Goal: Transaction & Acquisition: Purchase product/service

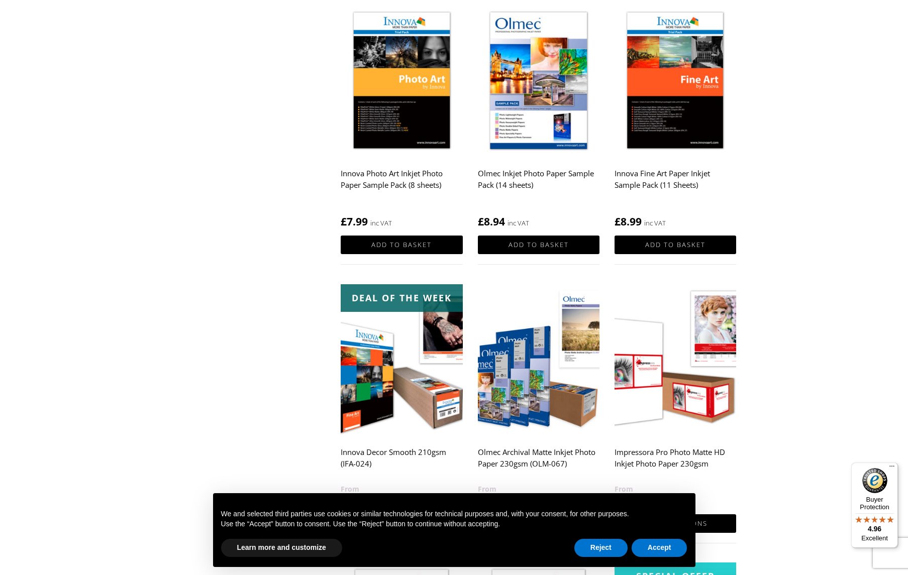
scroll to position [465, 0]
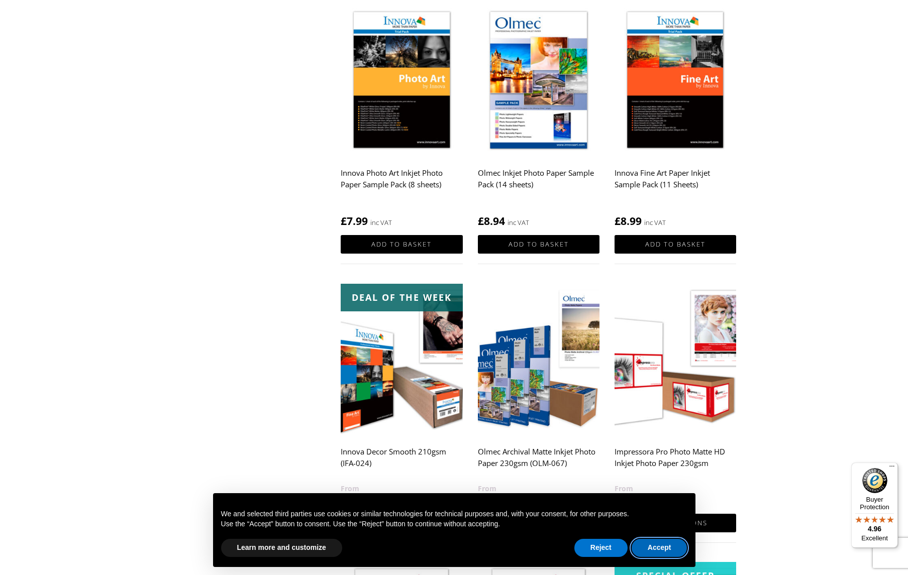
drag, startPoint x: 664, startPoint y: 547, endPoint x: 669, endPoint y: 545, distance: 5.9
click at [664, 547] on button "Accept" at bounding box center [660, 548] width 56 height 18
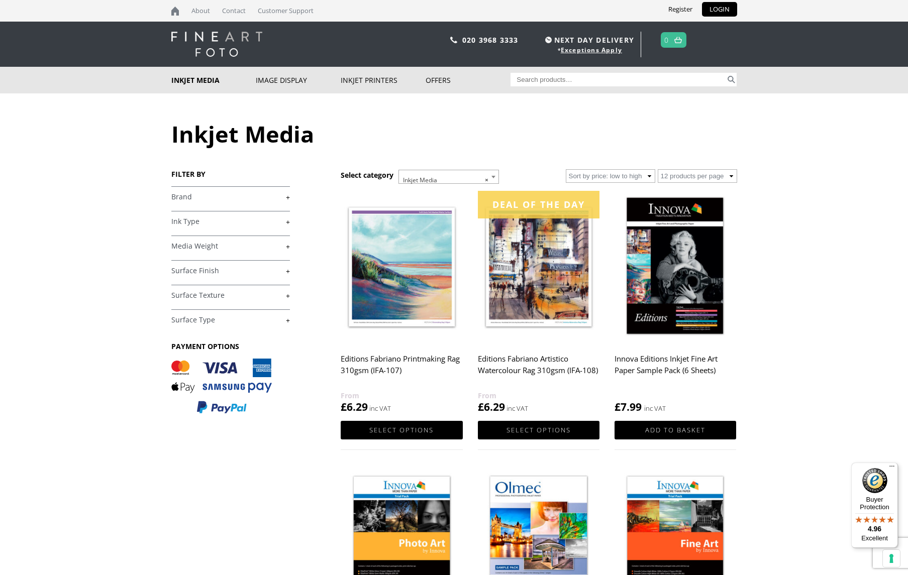
scroll to position [0, 0]
click at [281, 246] on link "+" at bounding box center [230, 247] width 119 height 10
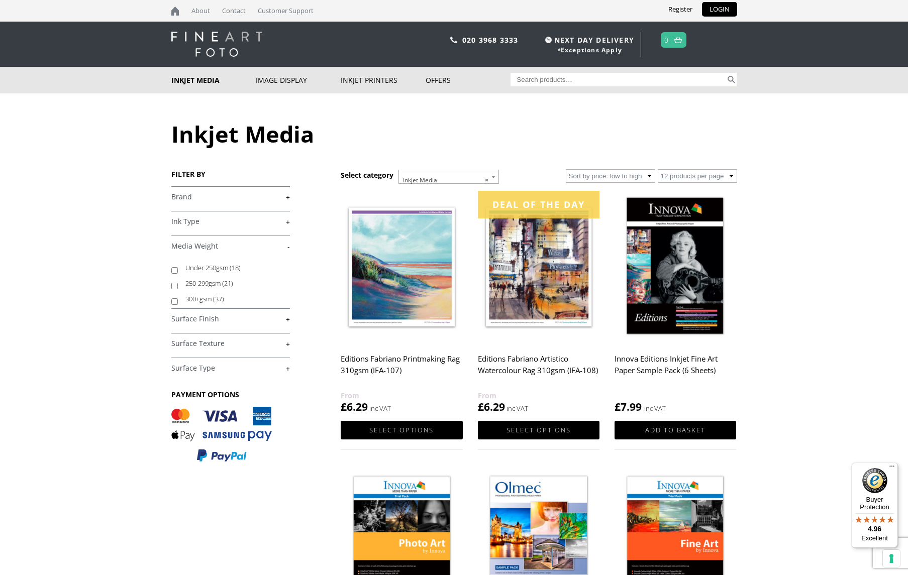
click at [174, 301] on input "300+gsm (37)" at bounding box center [174, 301] width 7 height 7
checkbox input "true"
click at [286, 319] on link "+" at bounding box center [230, 320] width 119 height 10
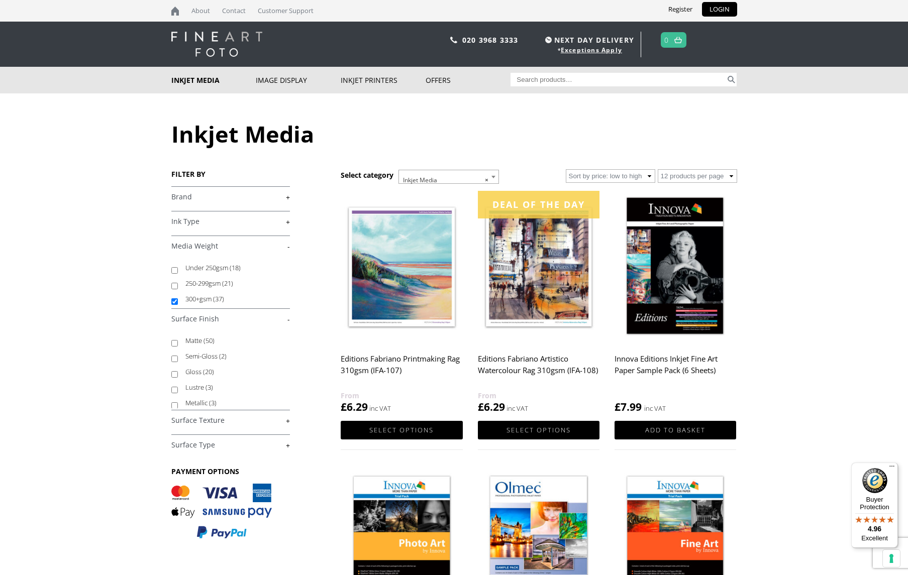
click at [289, 319] on link "-" at bounding box center [230, 320] width 119 height 10
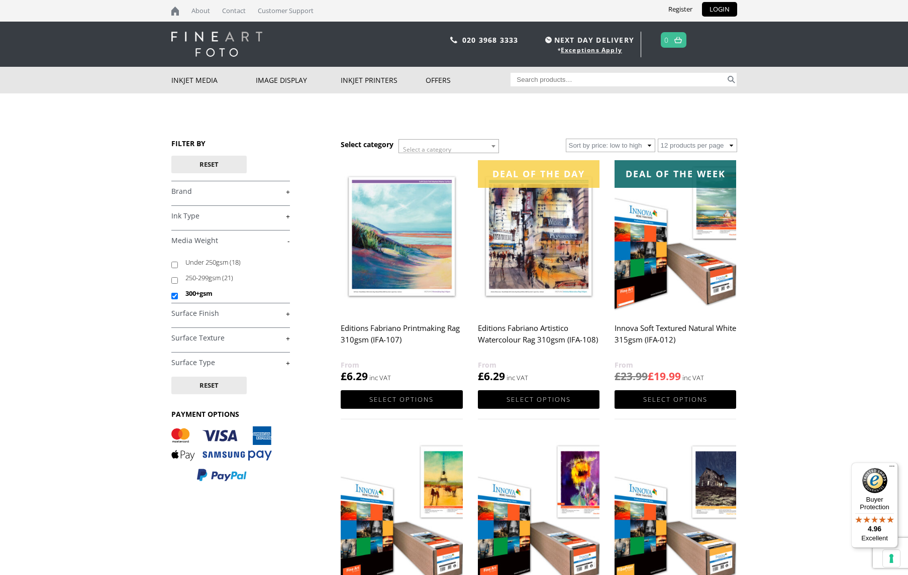
click at [288, 314] on link "+" at bounding box center [230, 314] width 119 height 10
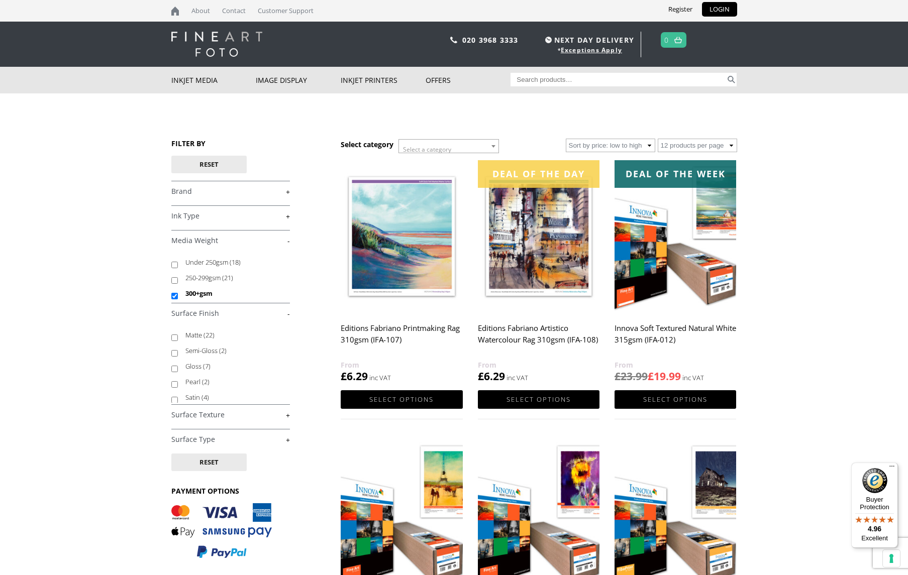
click at [175, 338] on input "Matte (22)" at bounding box center [174, 338] width 7 height 7
checkbox input "true"
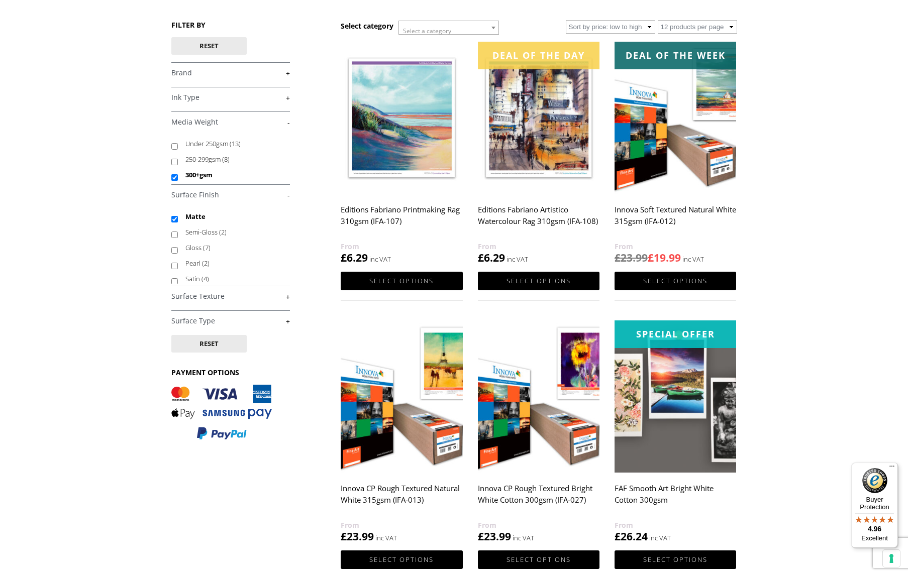
scroll to position [119, 0]
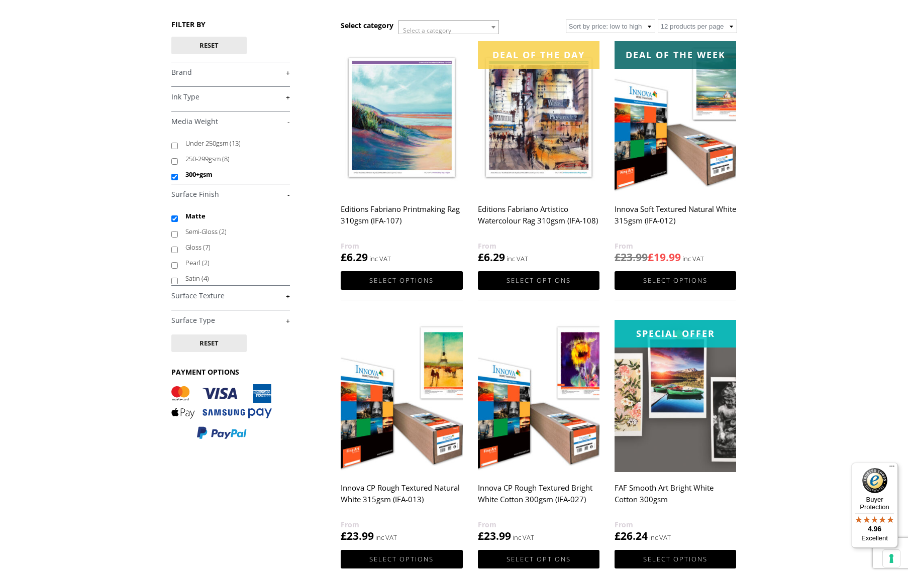
click at [288, 321] on link "+" at bounding box center [230, 321] width 119 height 10
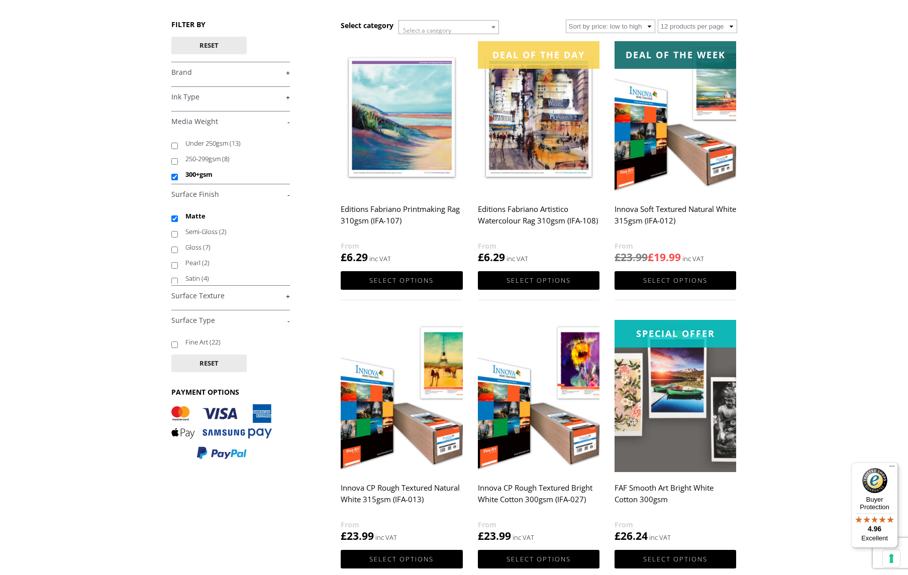
click at [174, 346] on input "Fine Art (22)" at bounding box center [174, 345] width 7 height 7
checkbox input "true"
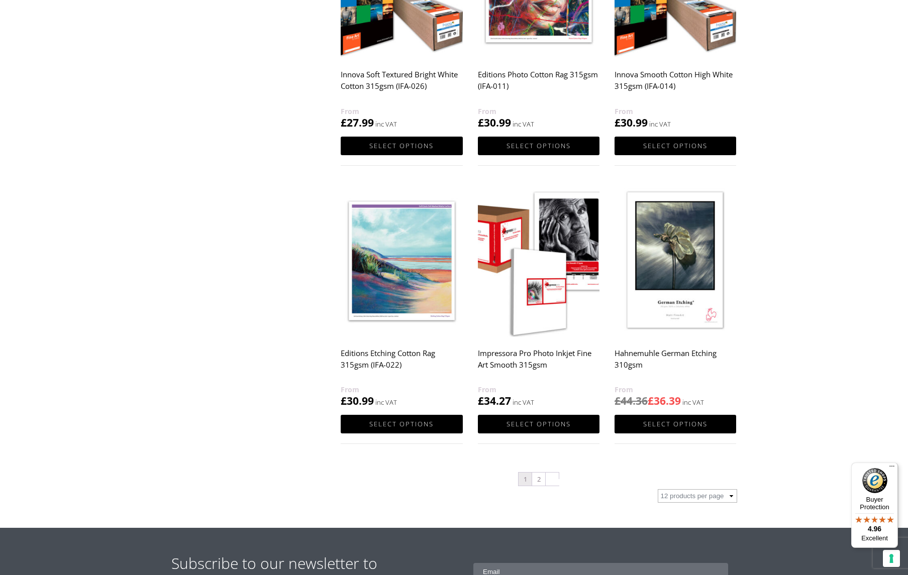
scroll to position [814, 0]
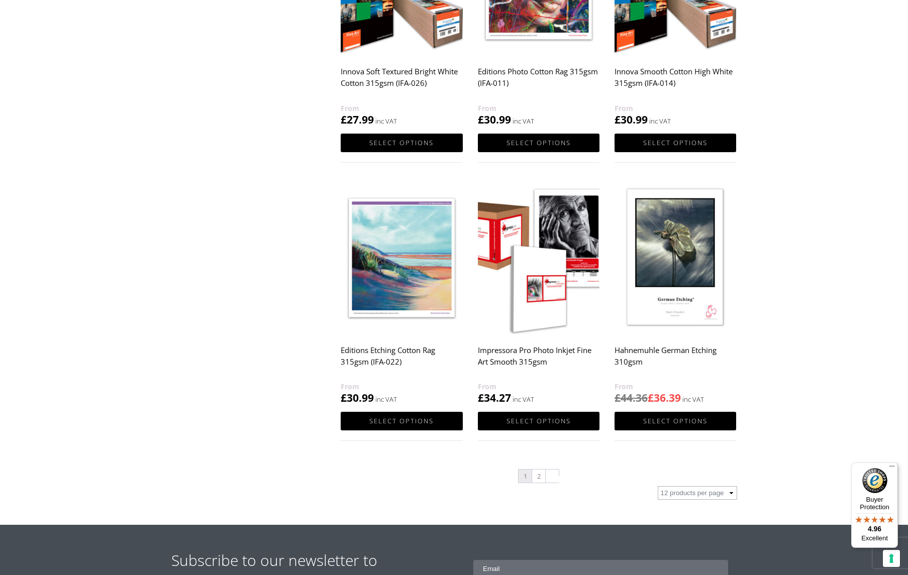
click at [694, 303] on img at bounding box center [675, 258] width 122 height 152
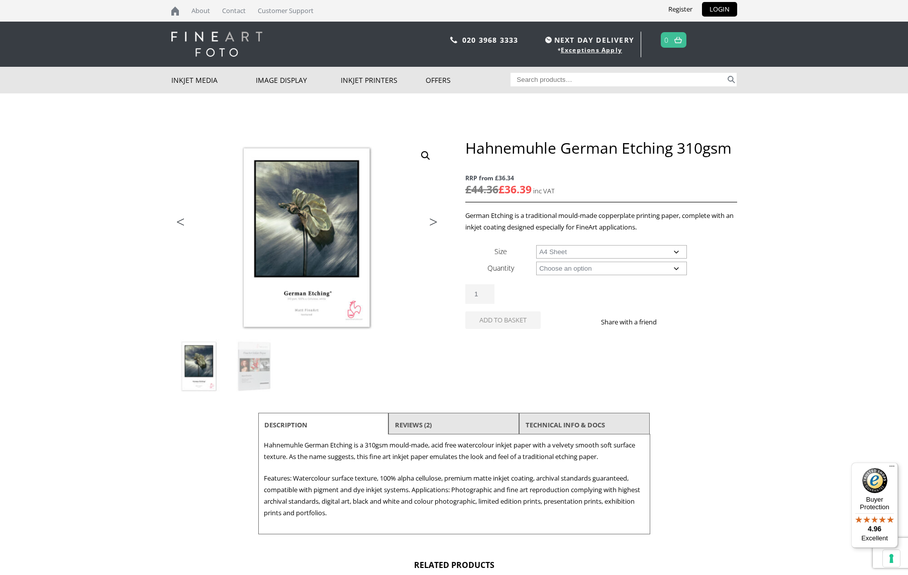
select select "a4-sheet"
select select "25-sheets"
select select "a4-sheet"
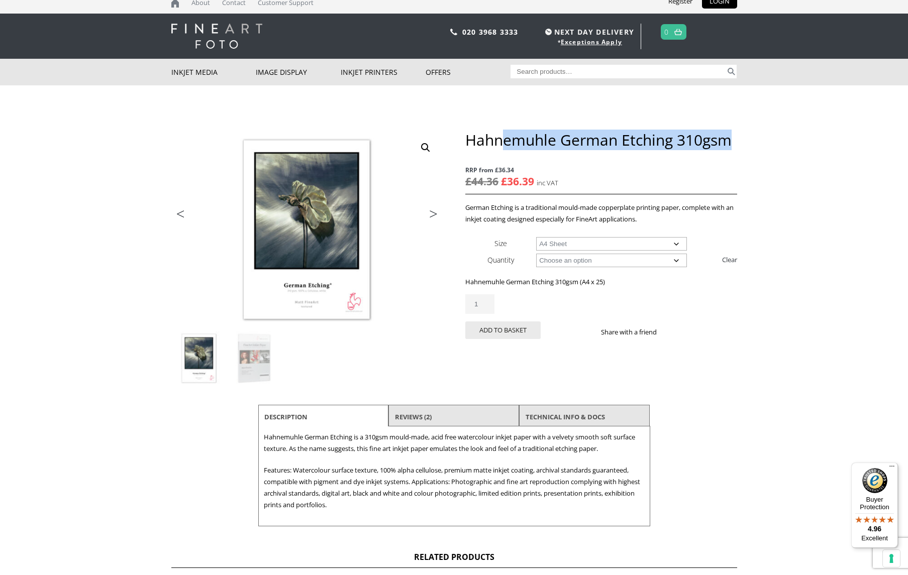
scroll to position [10, 0]
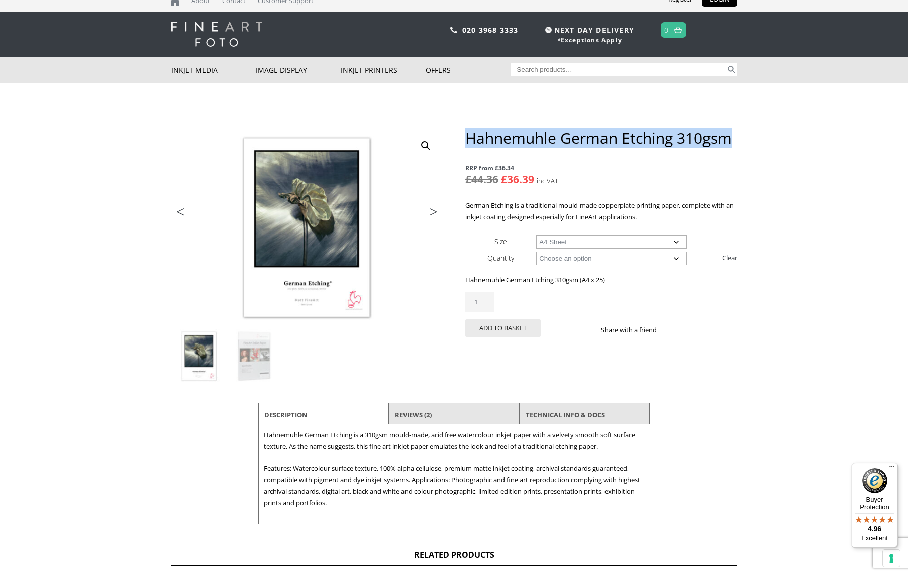
drag, startPoint x: 733, startPoint y: 150, endPoint x: 465, endPoint y: 145, distance: 267.3
click at [465, 145] on div "Hahnemuhle German Etching 310gsm RRP from £36.34 £ 44.36 Original price was: £4…" at bounding box center [600, 245] width 271 height 232
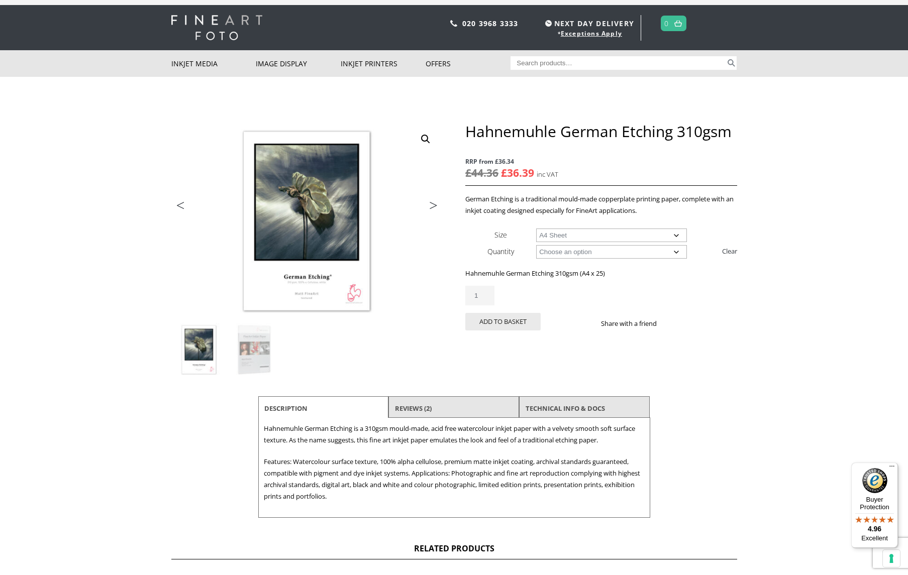
copy h1
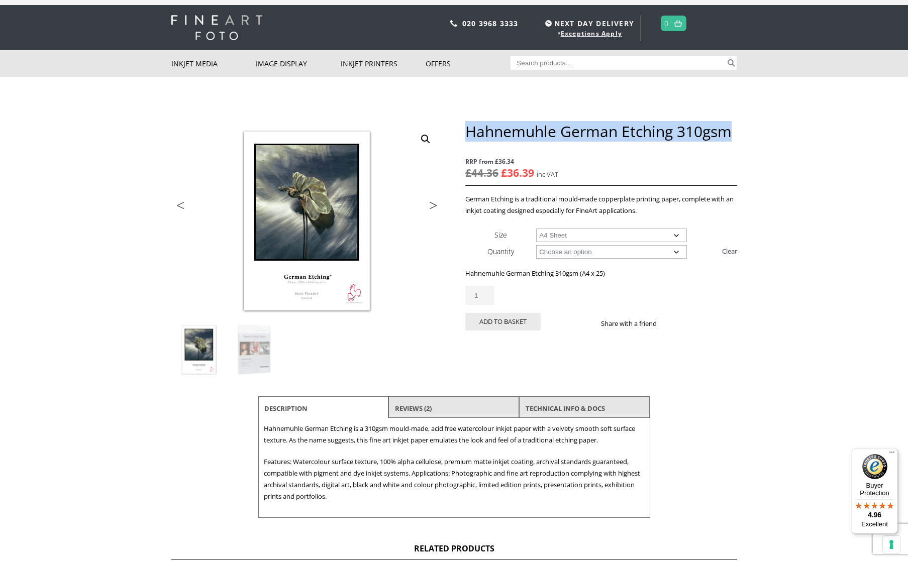
drag, startPoint x: 731, startPoint y: 133, endPoint x: 470, endPoint y: 134, distance: 261.3
click at [470, 134] on h1 "Hahnemuhle German Etching 310gsm" at bounding box center [600, 131] width 271 height 19
copy h1 "Hahnemuhle German Etching 310gsm"
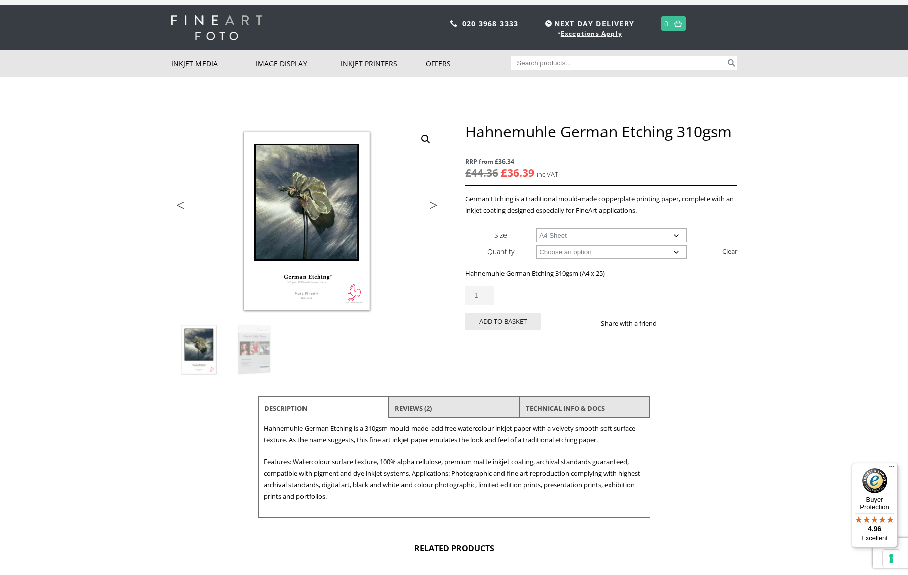
click at [784, 230] on body "NEXT DAY DELIVERY * Exceptions Apply About Contact Customer Support Register LO…" at bounding box center [454, 270] width 908 height 575
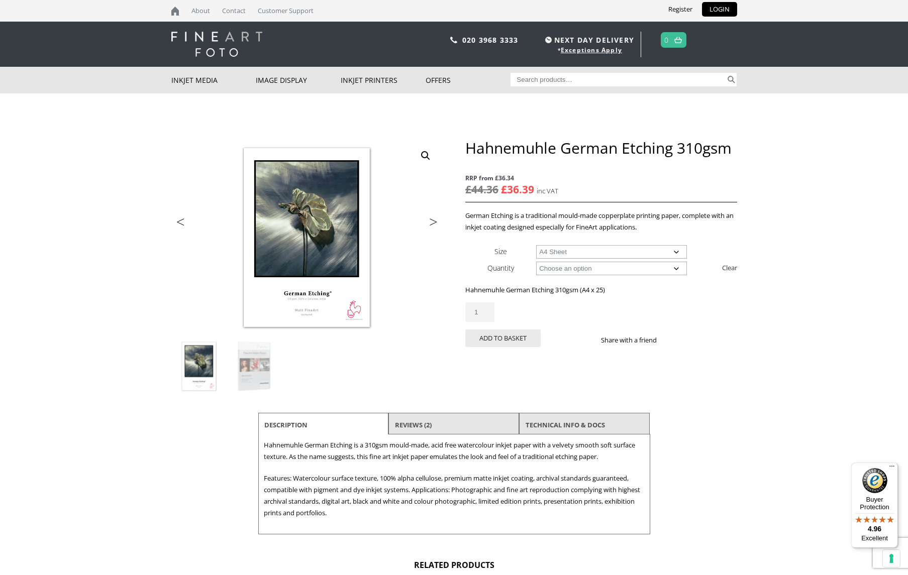
scroll to position [0, 0]
click at [483, 309] on input "1" at bounding box center [479, 312] width 29 height 20
click at [484, 309] on input "1" at bounding box center [479, 312] width 29 height 20
click at [485, 309] on input "1" at bounding box center [479, 312] width 29 height 20
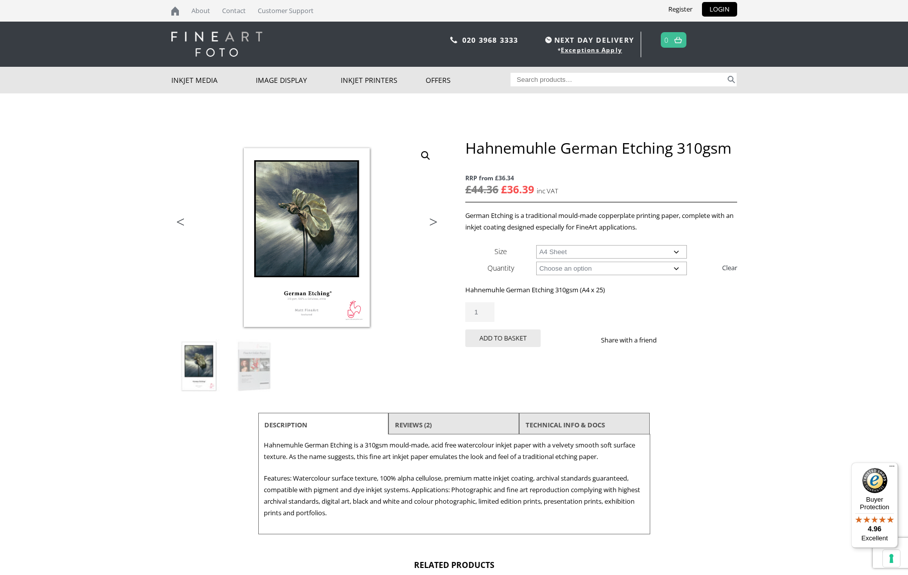
click at [484, 314] on input "1" at bounding box center [479, 312] width 29 height 20
click at [486, 310] on input "1" at bounding box center [479, 312] width 29 height 20
click at [517, 309] on div "Hahnemuhle German Etching 310gsm quantity 1" at bounding box center [600, 312] width 271 height 20
click at [512, 339] on button "Add to basket" at bounding box center [502, 339] width 75 height 18
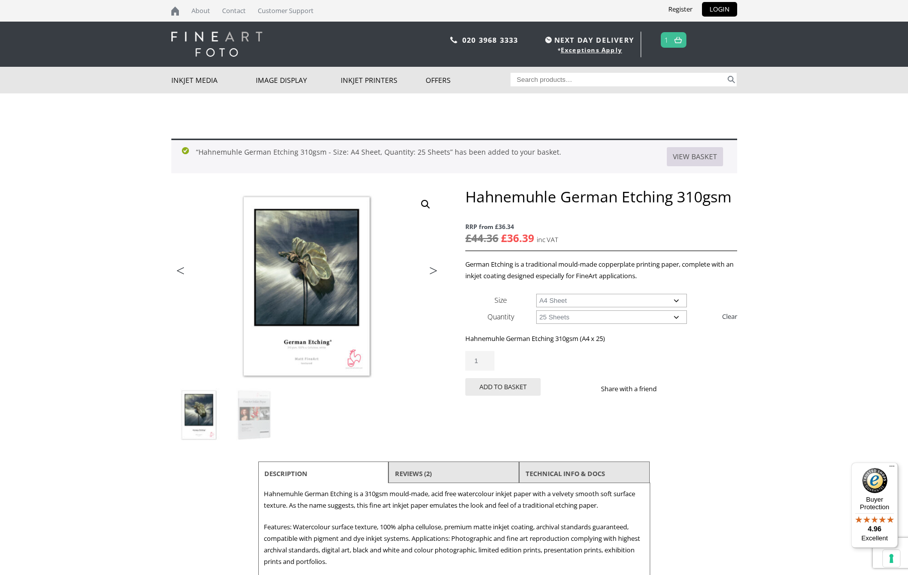
click at [687, 158] on link "View basket" at bounding box center [695, 156] width 56 height 19
click at [510, 386] on button "Add to basket" at bounding box center [502, 387] width 75 height 18
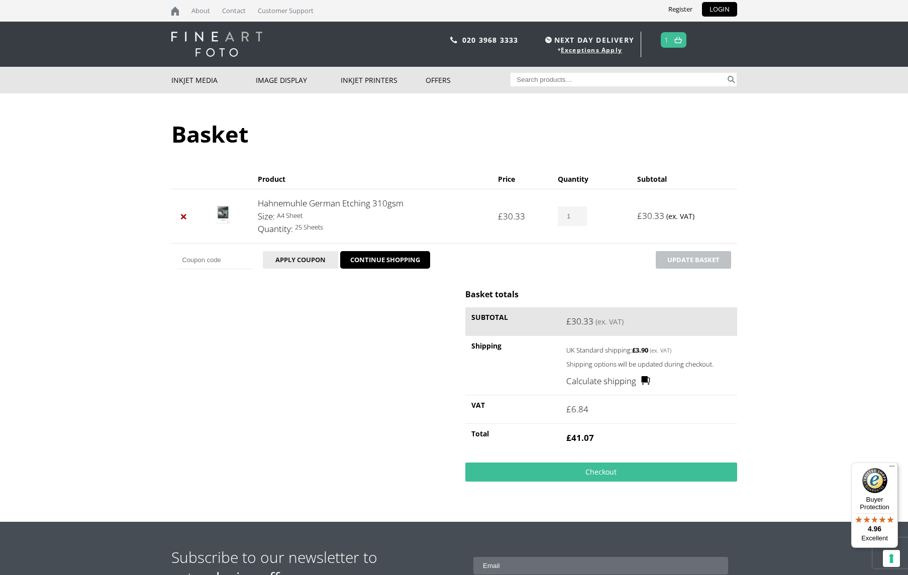
click at [577, 214] on input "1" at bounding box center [572, 216] width 29 height 20
type input "2"
click at [717, 260] on button "Update basket" at bounding box center [693, 260] width 75 height 18
click at [815, 228] on body "NEXT DAY DELIVERY * Exceptions Apply About Contact Customer Support Register LO…" at bounding box center [454, 287] width 908 height 575
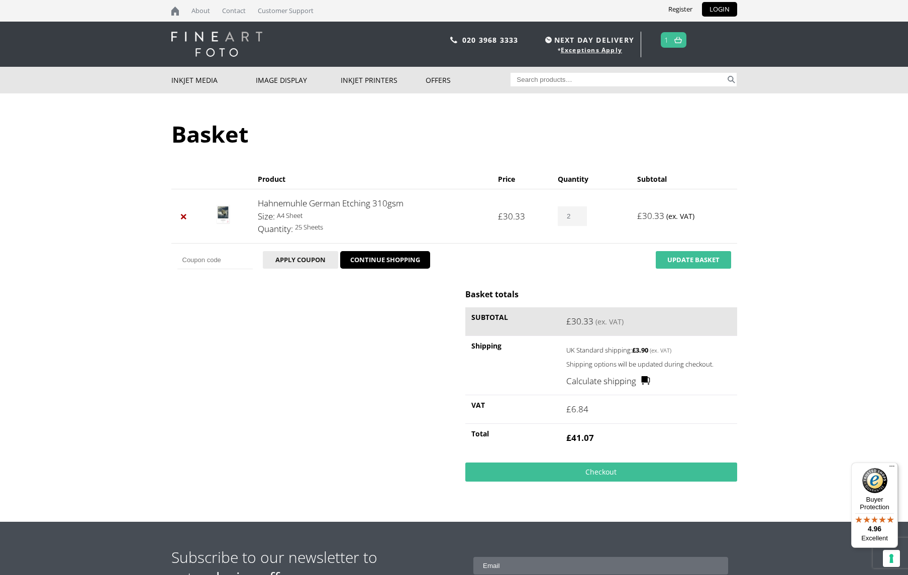
click at [700, 258] on button "Update basket" at bounding box center [693, 260] width 75 height 18
click at [797, 233] on body "NEXT DAY DELIVERY * Exceptions Apply About Contact Customer Support Register LO…" at bounding box center [454, 287] width 908 height 575
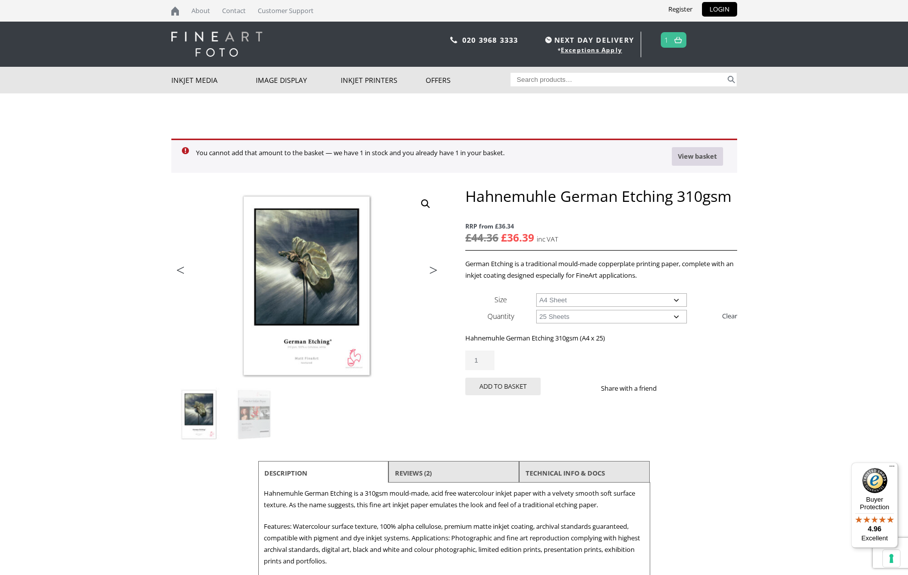
click at [703, 155] on link "View basket" at bounding box center [697, 156] width 51 height 19
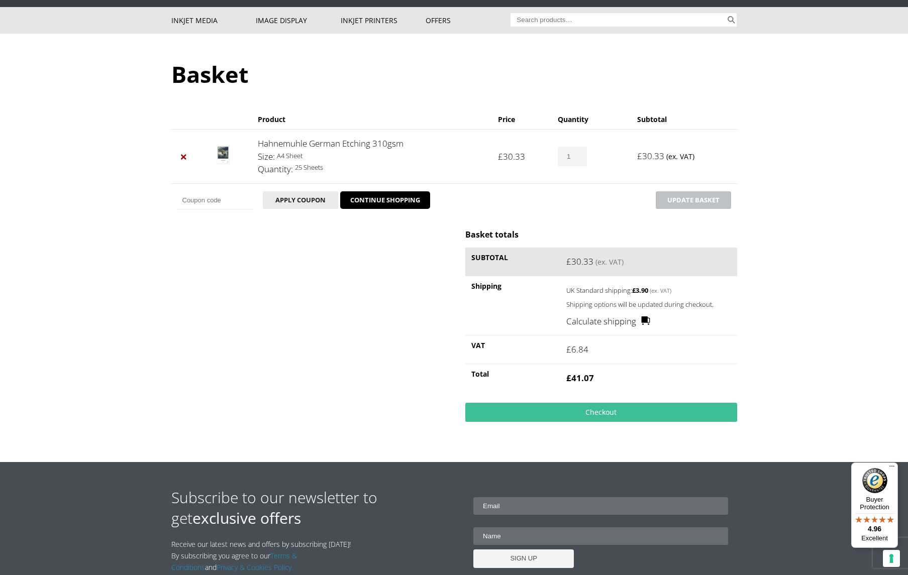
scroll to position [73, 0]
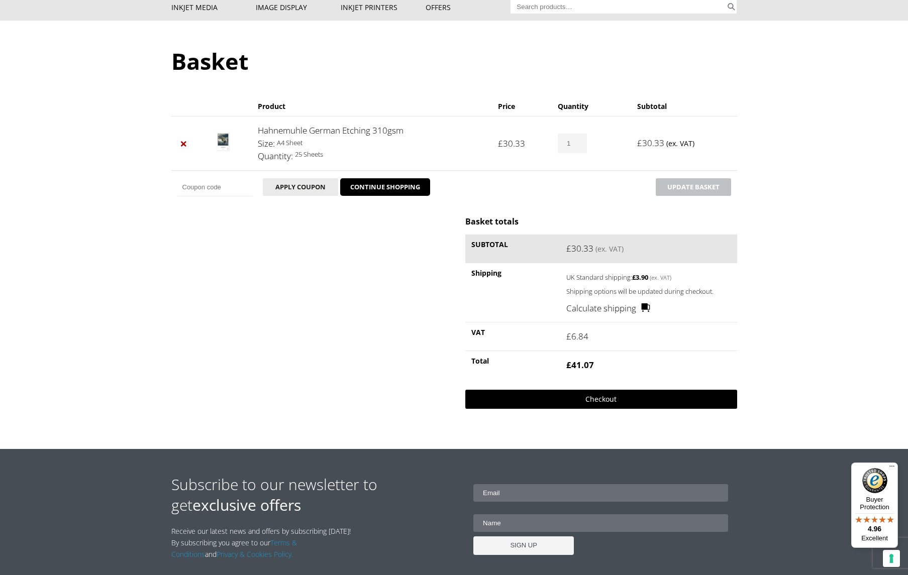
click at [614, 397] on link "Checkout" at bounding box center [600, 399] width 271 height 19
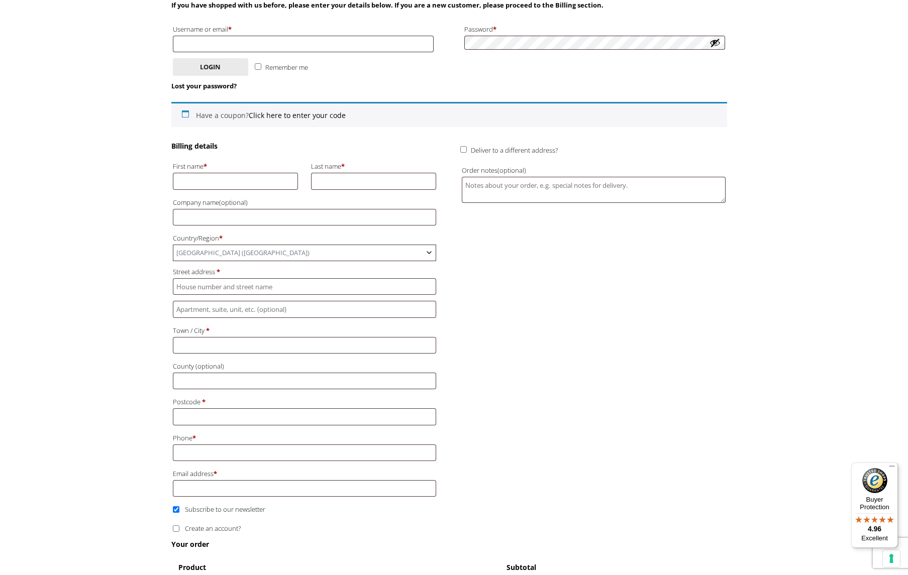
scroll to position [172, 0]
click at [426, 246] on b "Country/Region" at bounding box center [429, 250] width 8 height 8
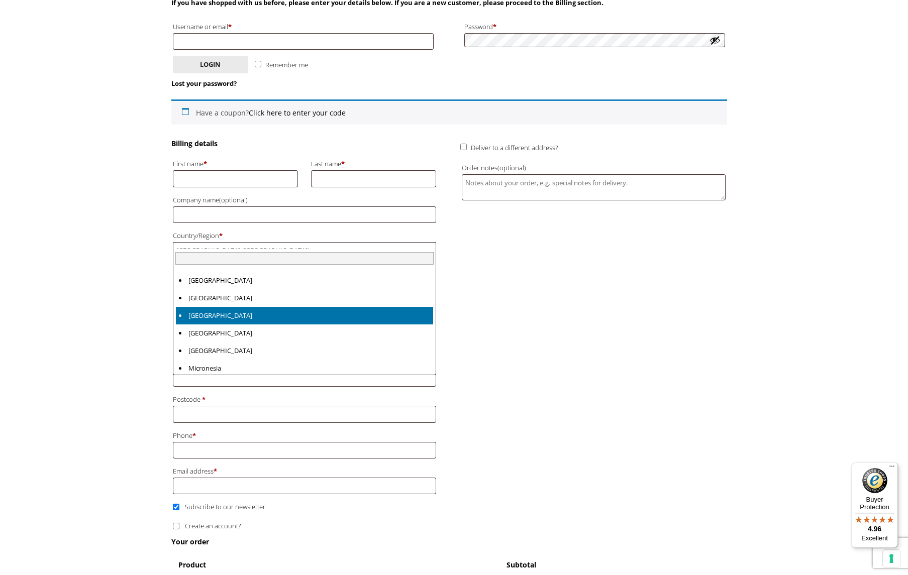
scroll to position [2410, 0]
select select "MU"
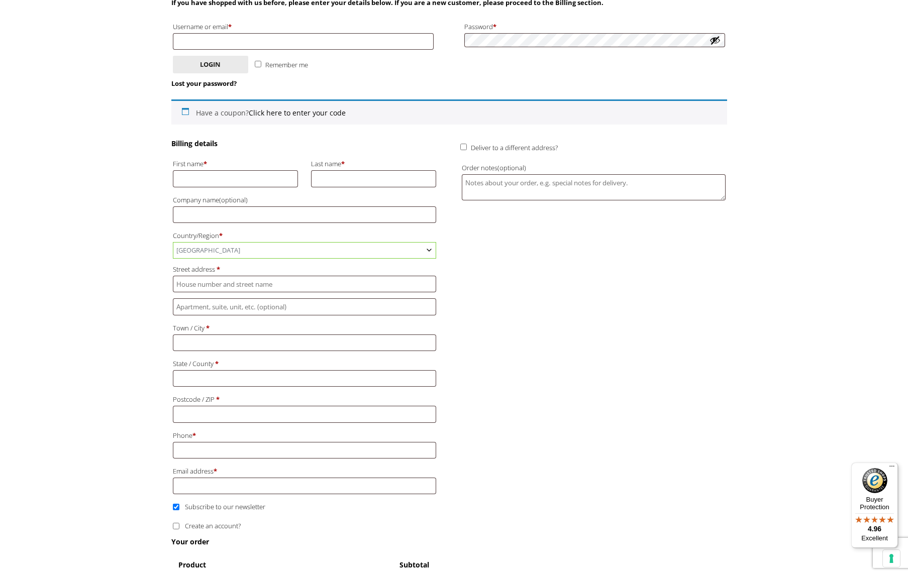
click at [496, 308] on div "Billing details First name * Last name * Company name (optional) Country/Region…" at bounding box center [449, 338] width 556 height 398
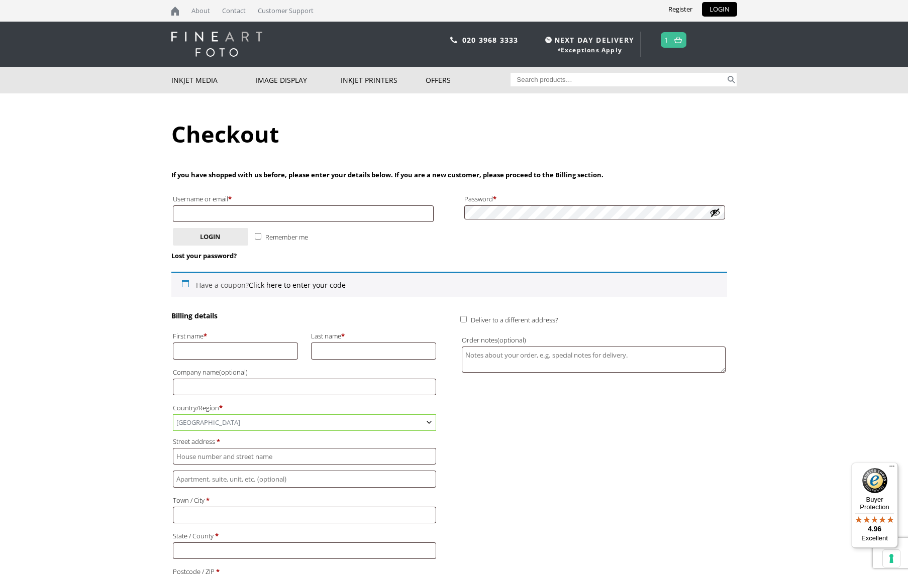
scroll to position [0, 0]
type input "lagessepascal@gmail.com"
drag, startPoint x: 250, startPoint y: 214, endPoint x: 114, endPoint y: 211, distance: 136.2
click at [114, 211] on body "NEXT DAY DELIVERY * Exceptions Apply About Contact Customer Support Register LO…" at bounding box center [454, 287] width 908 height 575
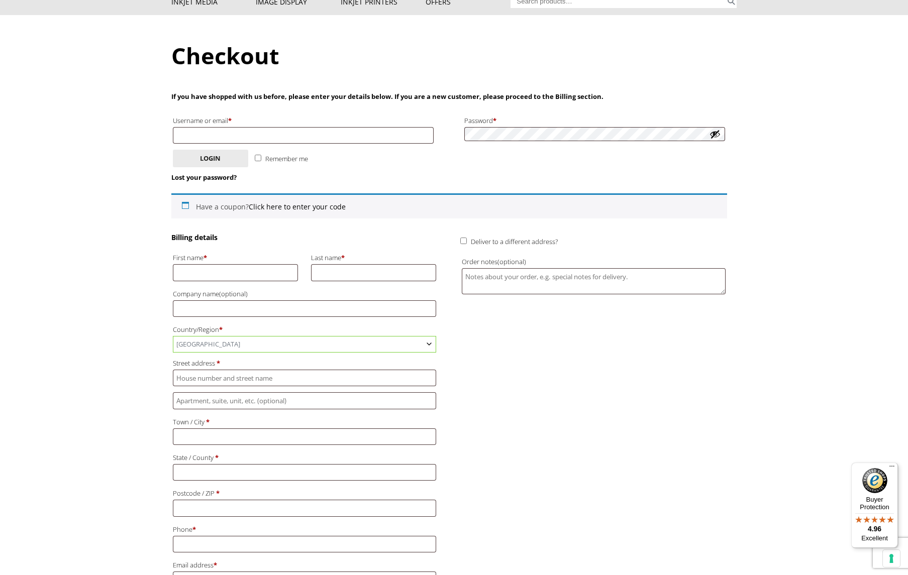
scroll to position [80, 0]
type input "Pascal"
type input "Lagesse"
type input "Humbert Lane"
click at [137, 377] on body "NEXT DAY DELIVERY * Exceptions Apply About Contact Customer Support Register LO…" at bounding box center [454, 207] width 908 height 575
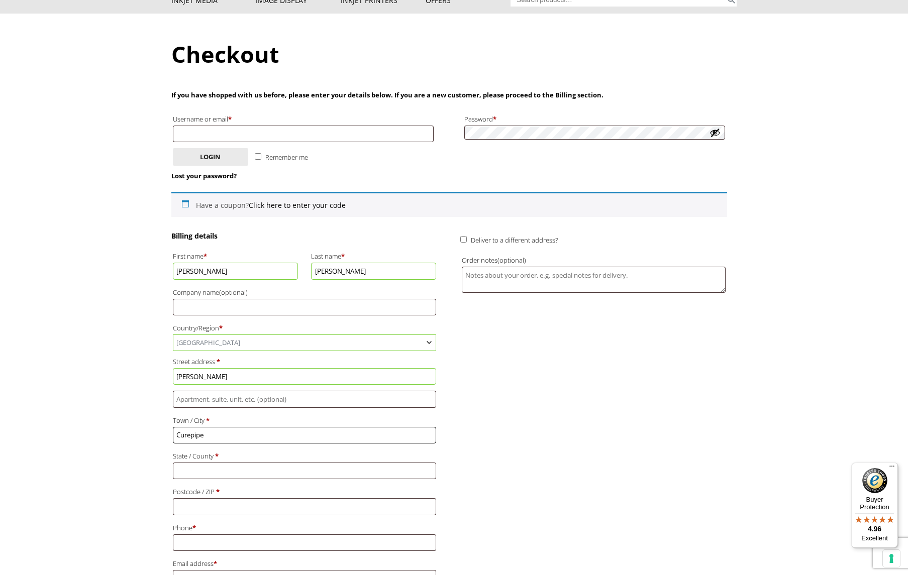
type input "Curepipe"
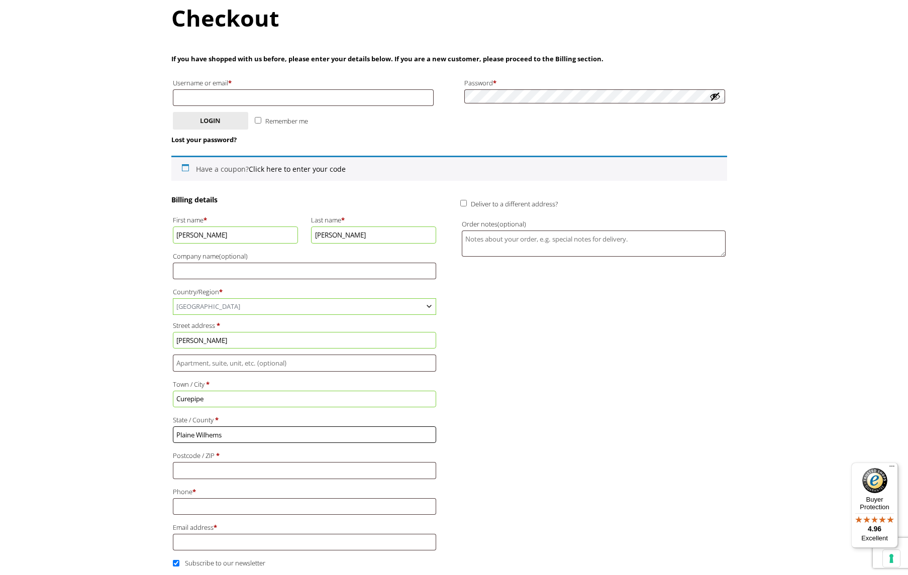
scroll to position [127, 0]
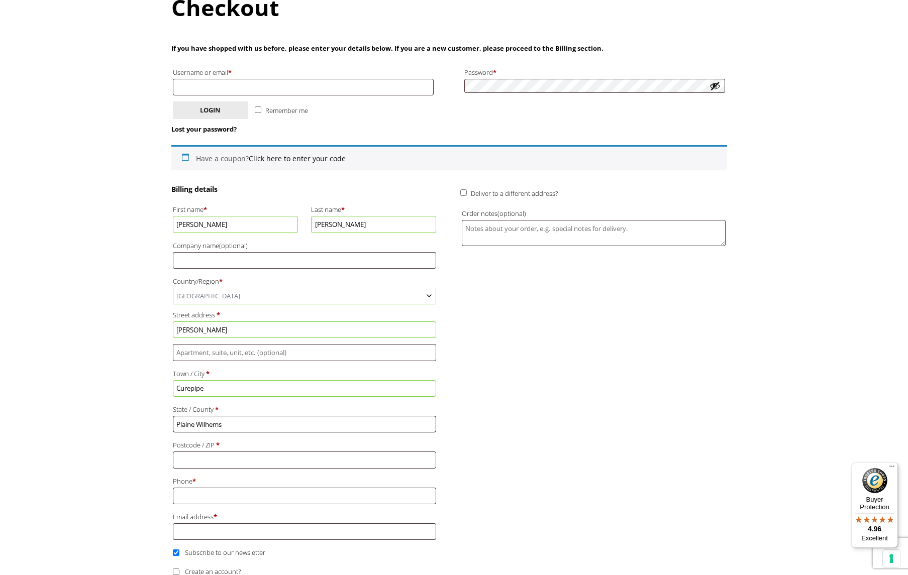
type input "Plaine Wilhems"
type input "74503"
type input "52517262"
drag, startPoint x: 175, startPoint y: 463, endPoint x: 142, endPoint y: 458, distance: 33.5
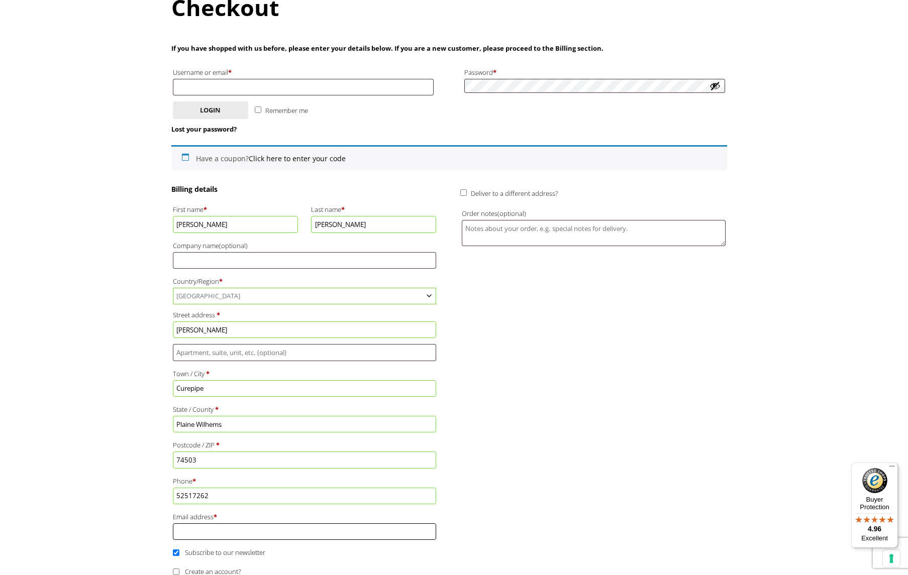
type input "lagessepascal@gmail.com"
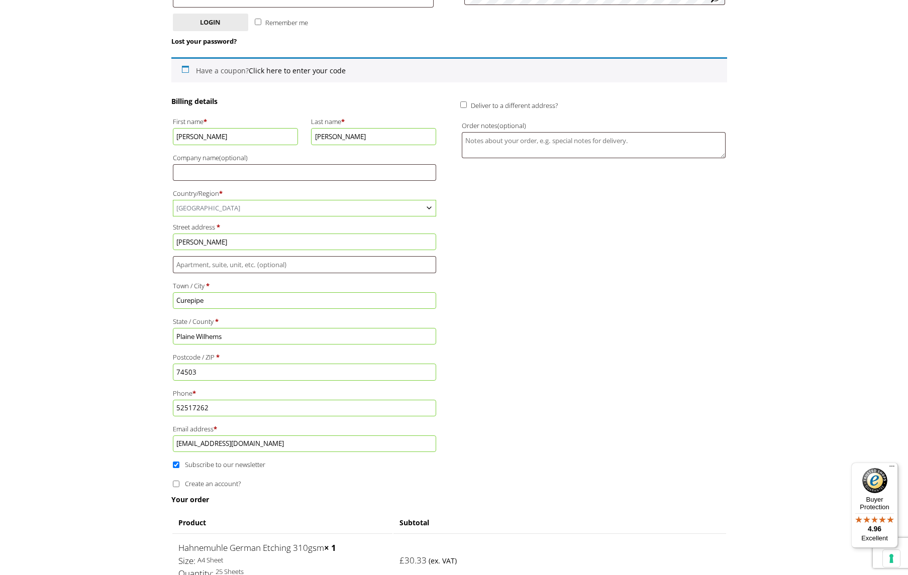
scroll to position [223, 0]
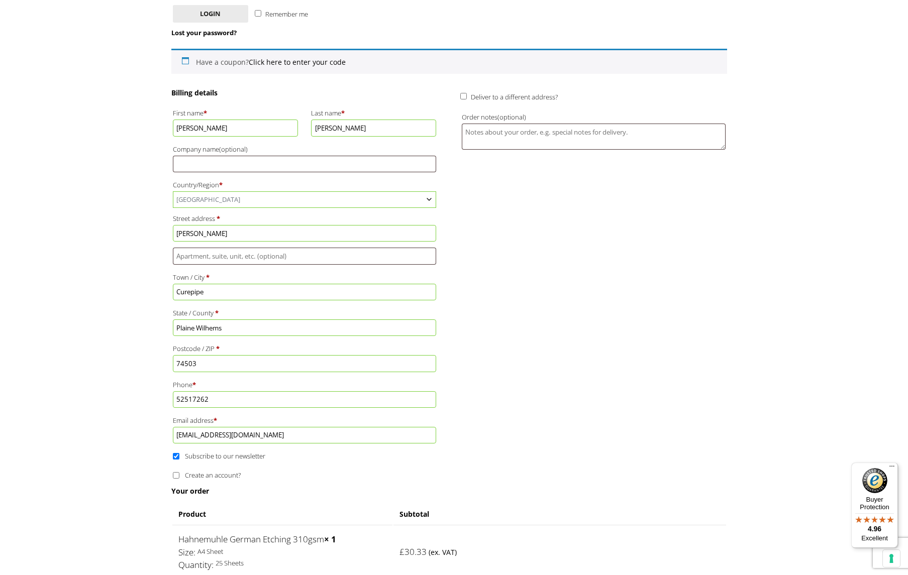
click at [176, 453] on input "Subscribe to our newsletter" at bounding box center [176, 456] width 7 height 7
checkbox input "false"
click at [176, 472] on input "Create an account?" at bounding box center [176, 475] width 7 height 7
checkbox input "true"
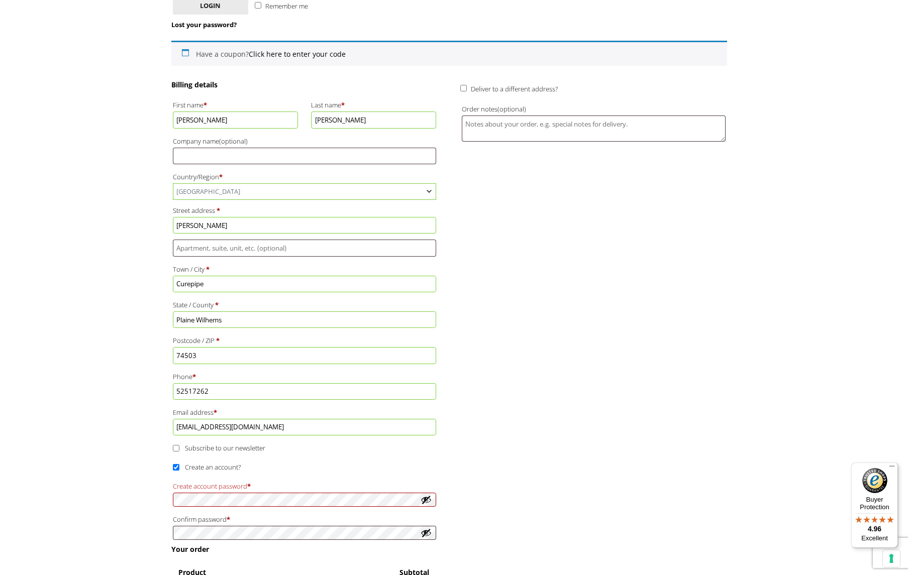
scroll to position [232, 0]
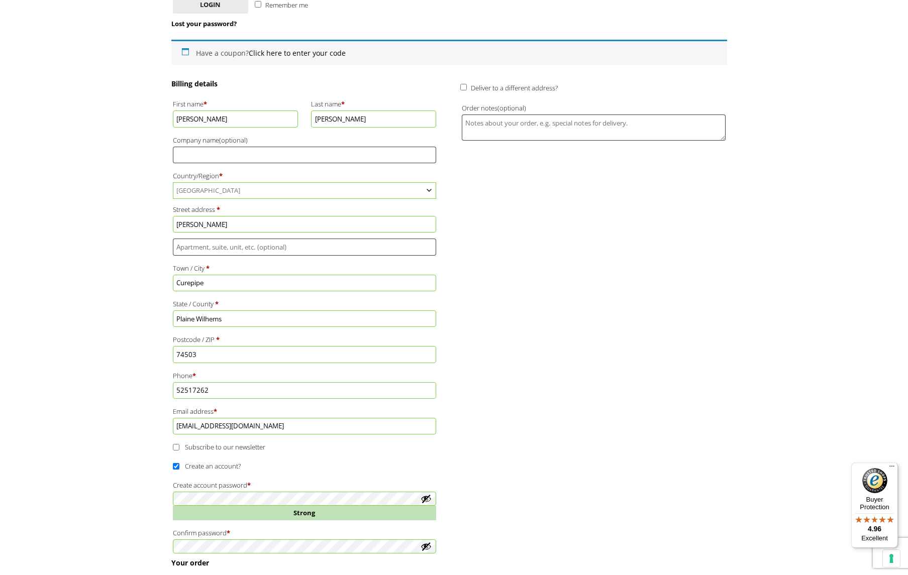
click at [496, 506] on div "Billing details First name * Pascal Last name * Lagesse Company name (optional)…" at bounding box center [449, 318] width 556 height 479
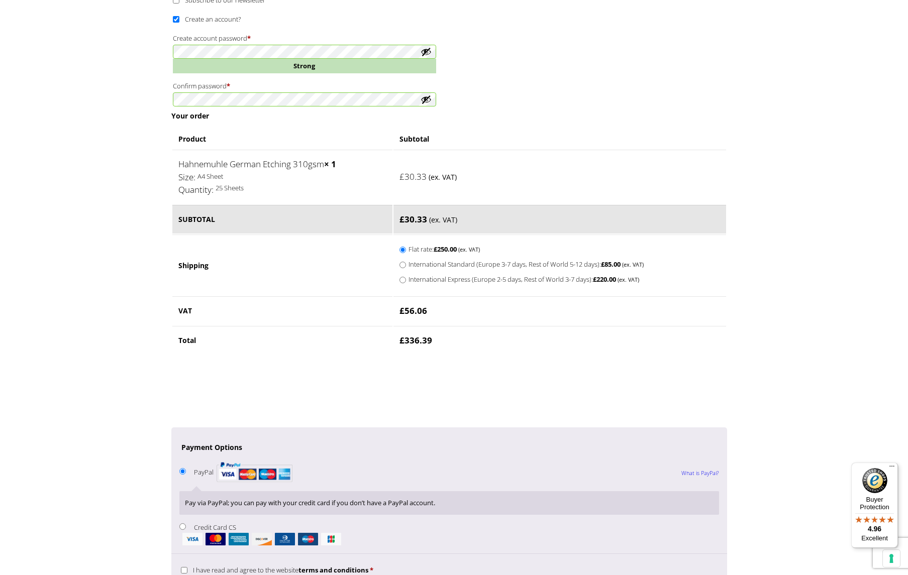
scroll to position [680, 0]
click at [406, 276] on input "International Express (Europe 2-5 days, Rest of World 3-7 days): £ 220.00 (ex. …" at bounding box center [402, 279] width 7 height 7
radio input "true"
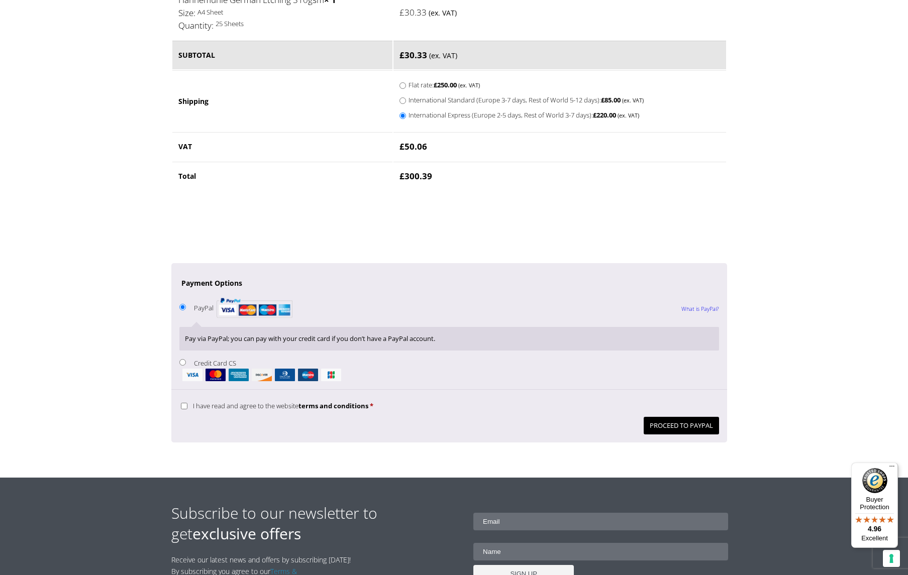
scroll to position [848, 0]
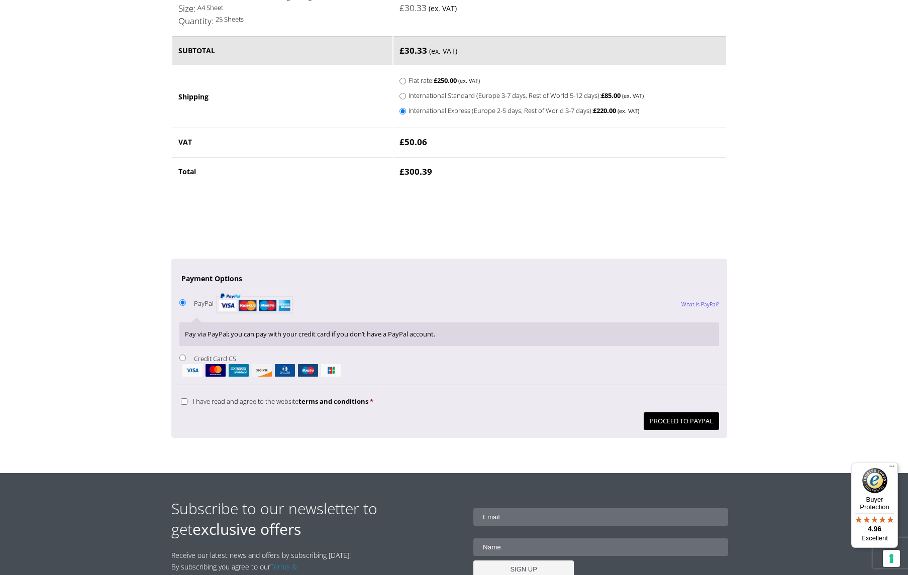
click at [182, 398] on input "I have read and agree to the website terms and conditions *" at bounding box center [184, 401] width 7 height 7
checkbox input "true"
click at [669, 412] on button "Proceed to PayPal" at bounding box center [681, 421] width 75 height 18
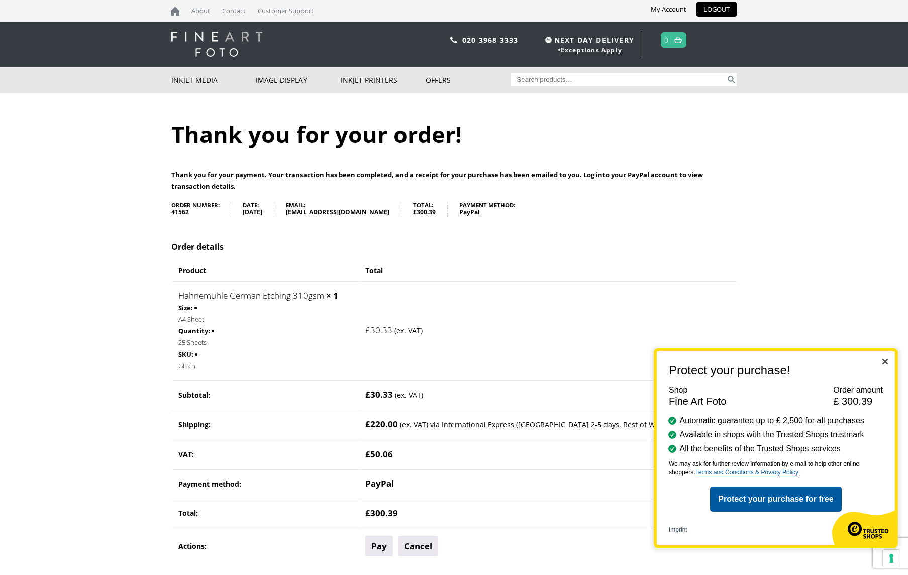
click at [883, 361] on img "Close" at bounding box center [885, 362] width 6 height 6
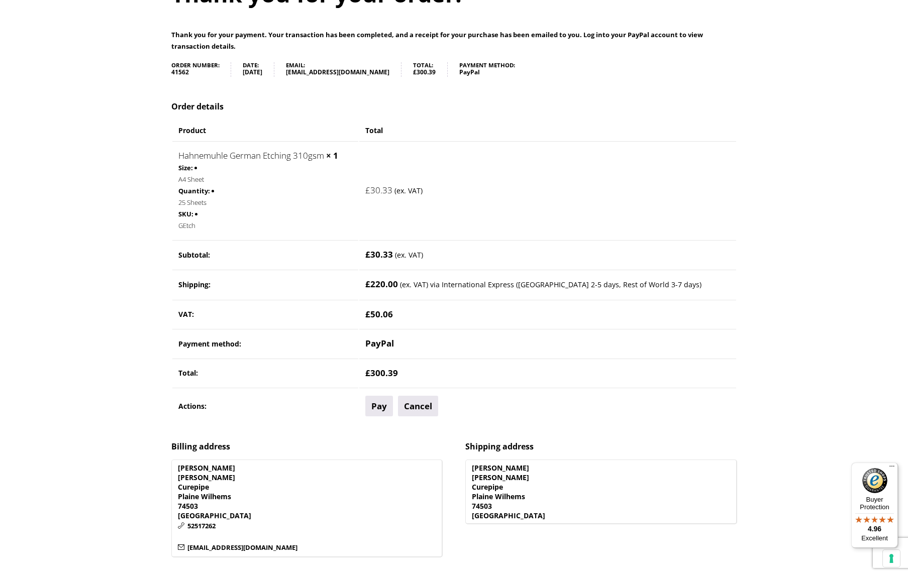
scroll to position [130, 0]
